Goal: Task Accomplishment & Management: Manage account settings

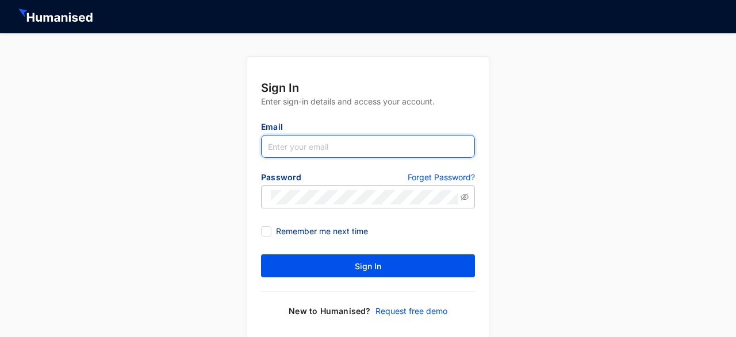
click at [350, 136] on input "text" at bounding box center [368, 146] width 214 height 23
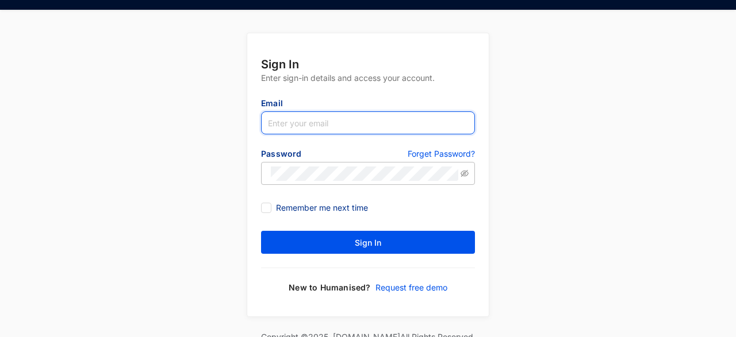
scroll to position [29, 0]
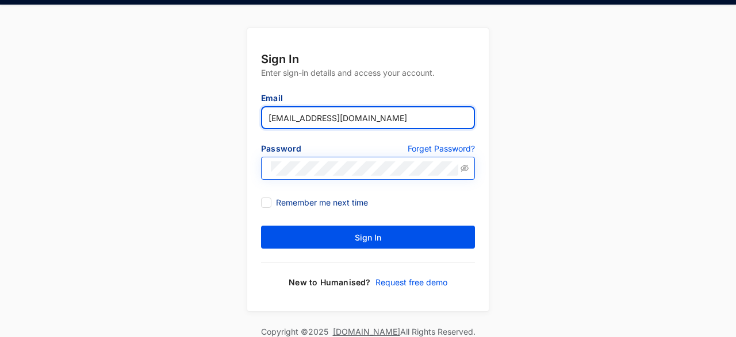
type input "[EMAIL_ADDRESS][DOMAIN_NAME]"
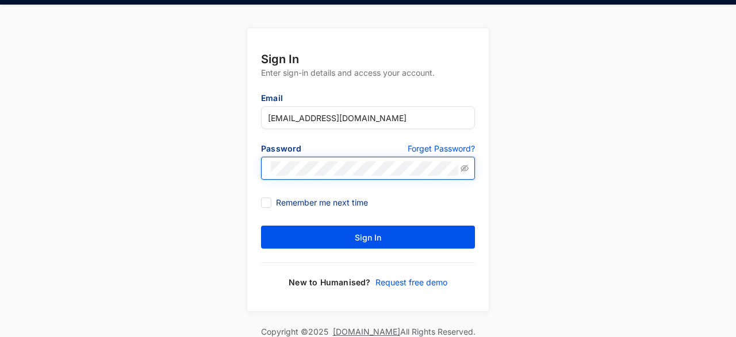
click at [261, 226] on button "Sign In" at bounding box center [368, 237] width 214 height 23
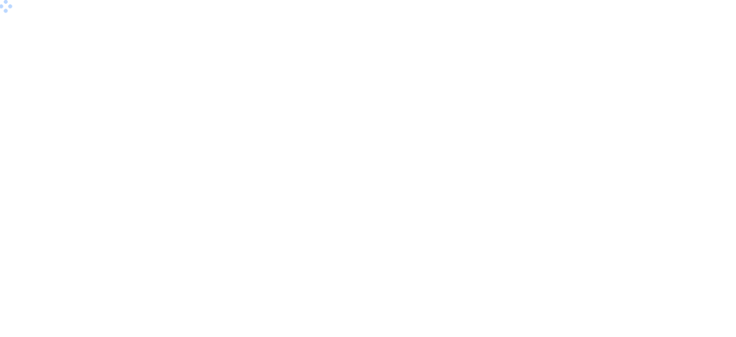
scroll to position [0, 0]
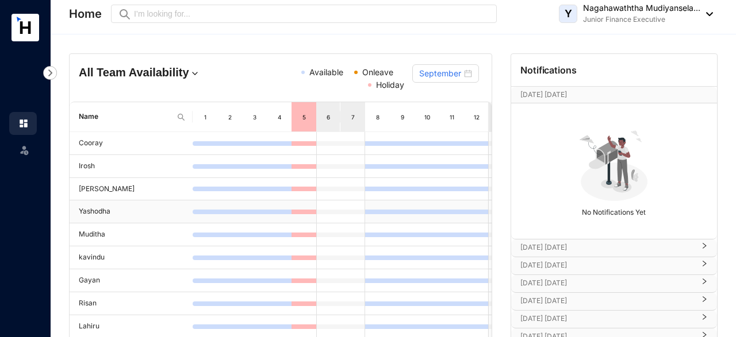
click at [148, 209] on td "Yashodha" at bounding box center [131, 212] width 123 height 23
click at [149, 209] on td "Yashodha" at bounding box center [131, 212] width 123 height 23
click at [708, 13] on img at bounding box center [706, 14] width 13 height 4
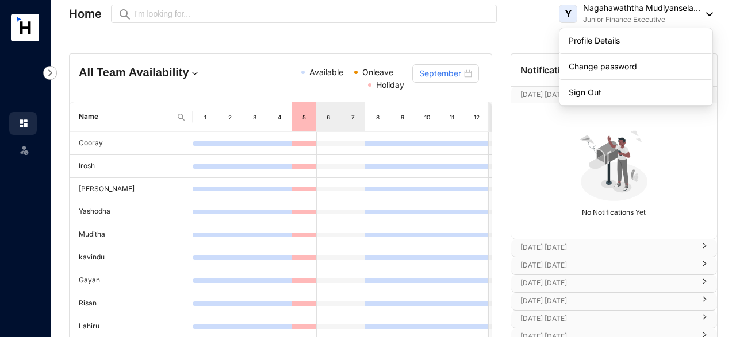
click at [32, 126] on link at bounding box center [32, 123] width 29 height 11
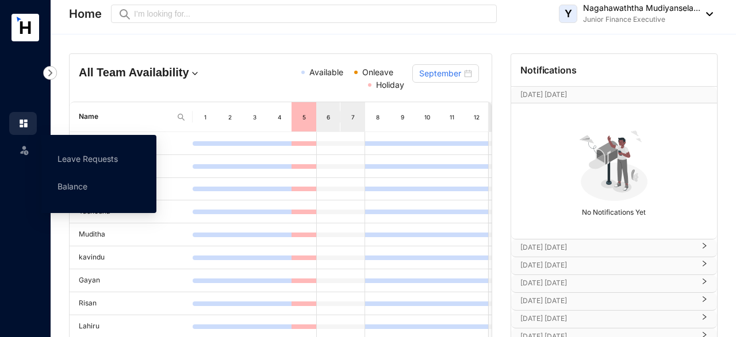
click at [24, 153] on img at bounding box center [23, 149] width 11 height 11
click at [103, 159] on link "Leave Requests" at bounding box center [87, 159] width 60 height 10
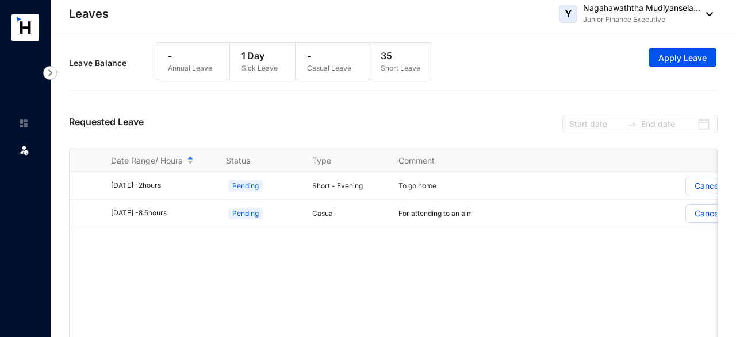
click at [709, 16] on img at bounding box center [706, 14] width 13 height 4
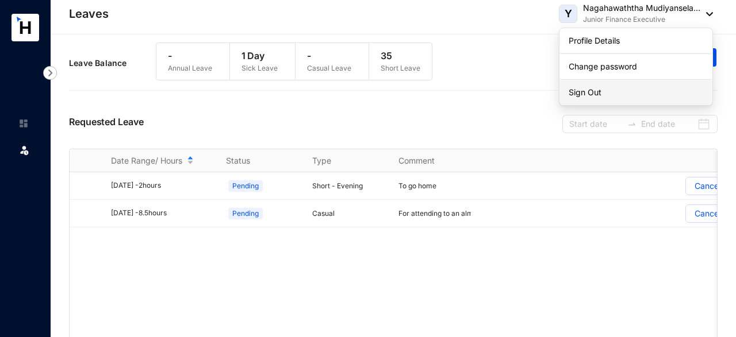
click at [608, 93] on link "Sign Out" at bounding box center [636, 92] width 135 height 11
